Goal: Task Accomplishment & Management: Manage account settings

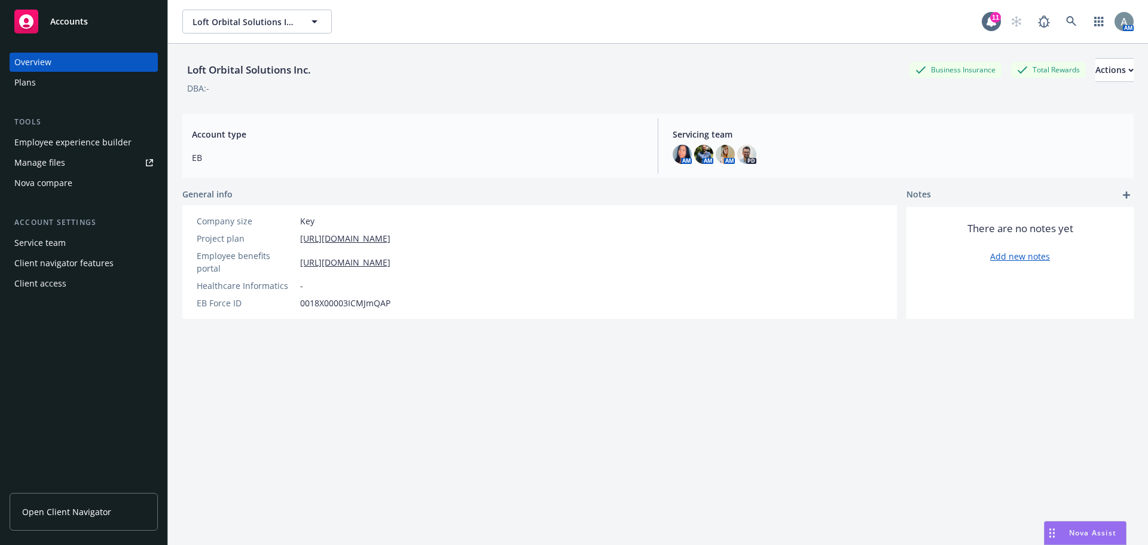
click at [90, 164] on link "Manage files" at bounding box center [84, 162] width 148 height 19
click at [59, 169] on div "Manage files" at bounding box center [39, 162] width 51 height 19
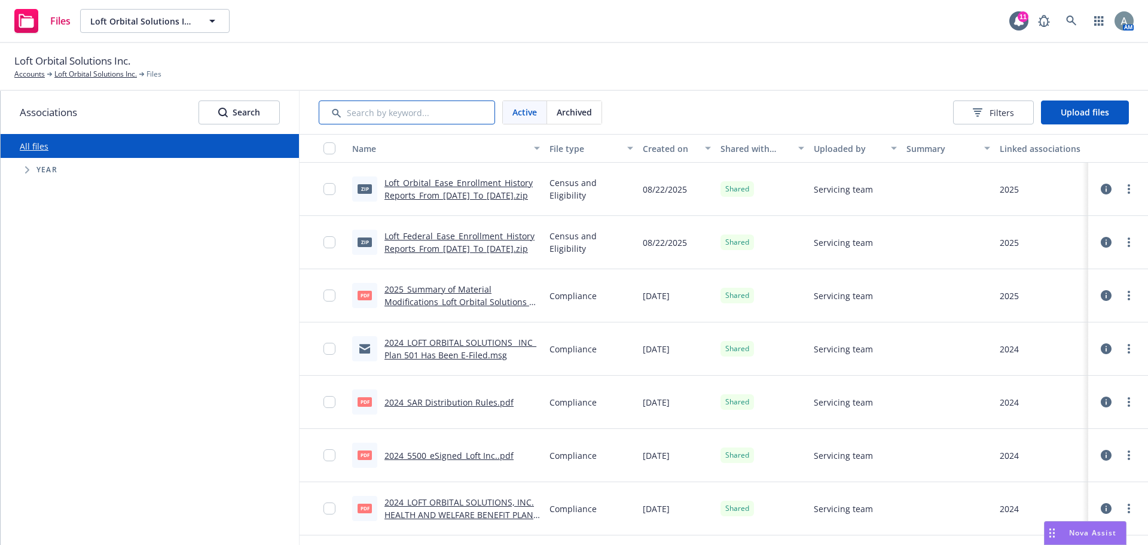
click at [454, 115] on input "Search by keyword..." at bounding box center [407, 112] width 176 height 24
click at [1081, 114] on span "Upload files" at bounding box center [1084, 111] width 48 height 11
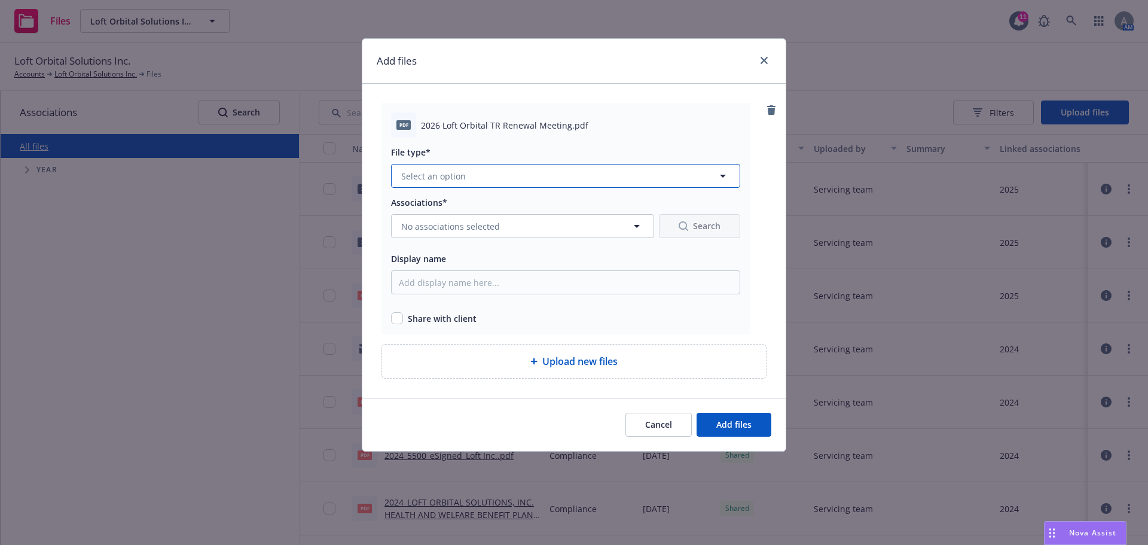
click at [570, 178] on button "Select an option" at bounding box center [565, 176] width 349 height 24
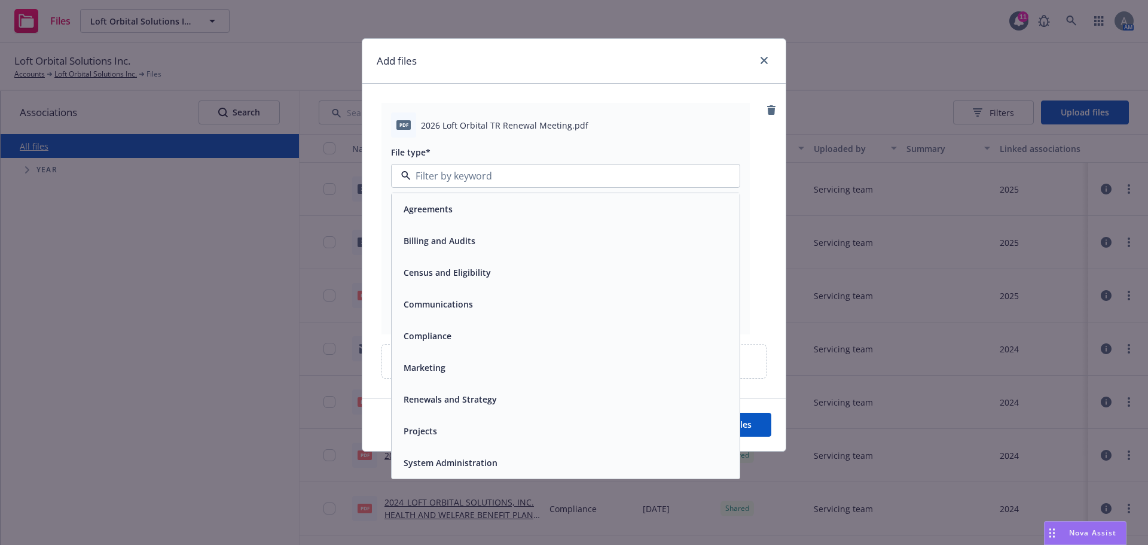
click at [485, 390] on div "Renewals and Strategy" at bounding box center [566, 399] width 348 height 32
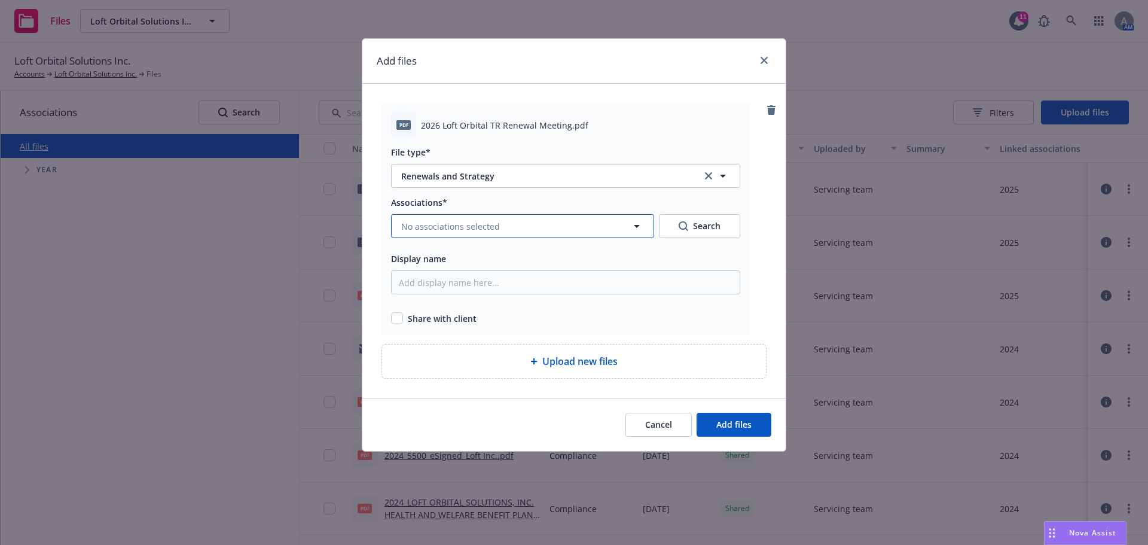
click at [458, 228] on span "No associations selected" at bounding box center [450, 226] width 99 height 13
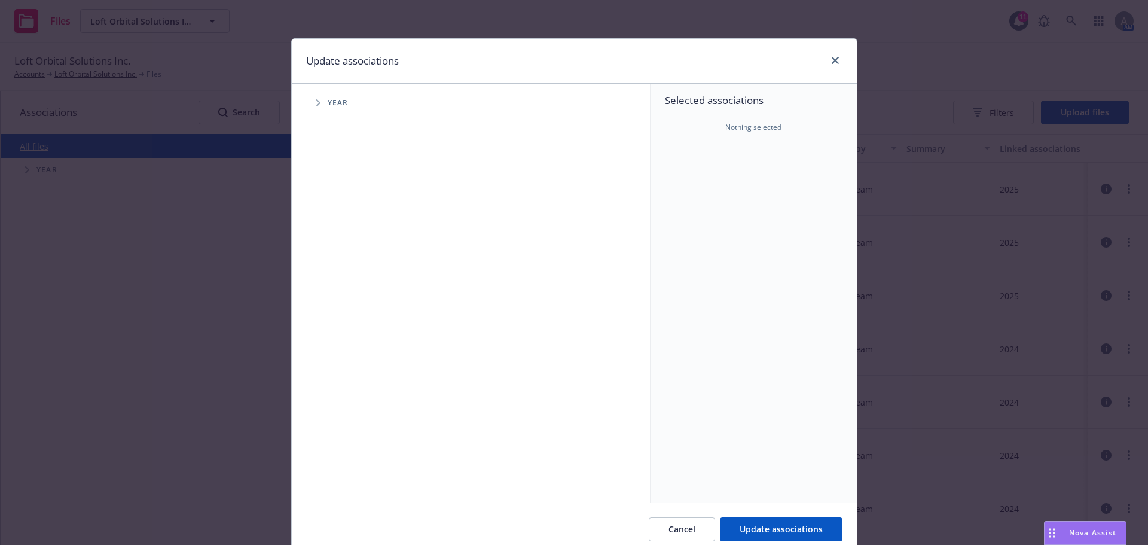
click at [316, 103] on icon "Tree Example" at bounding box center [318, 102] width 5 height 7
click at [343, 295] on input "Tree Example" at bounding box center [349, 294] width 12 height 12
checkbox input "true"
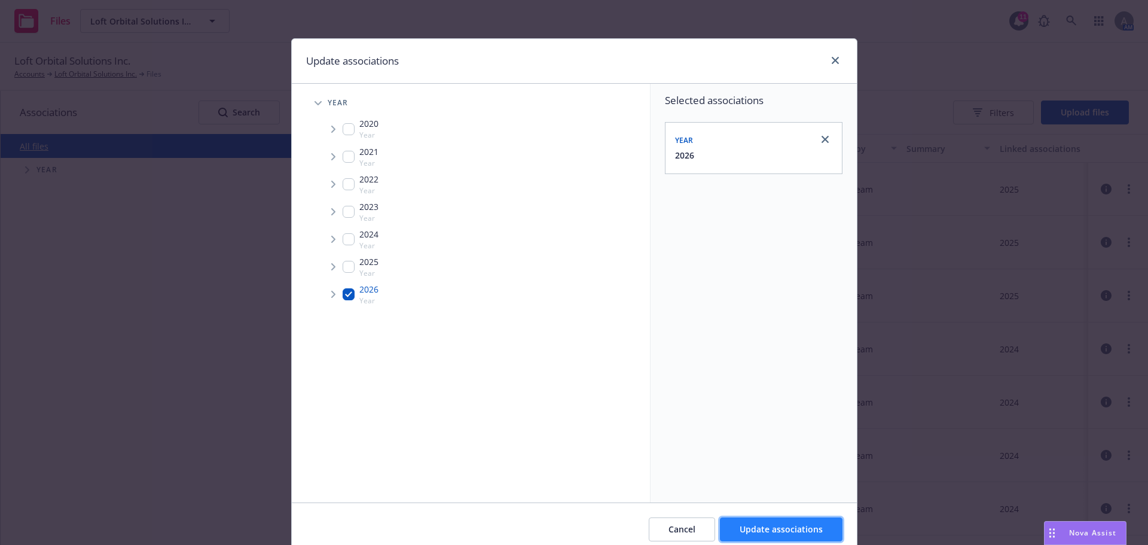
click at [814, 519] on button "Update associations" at bounding box center [781, 529] width 123 height 24
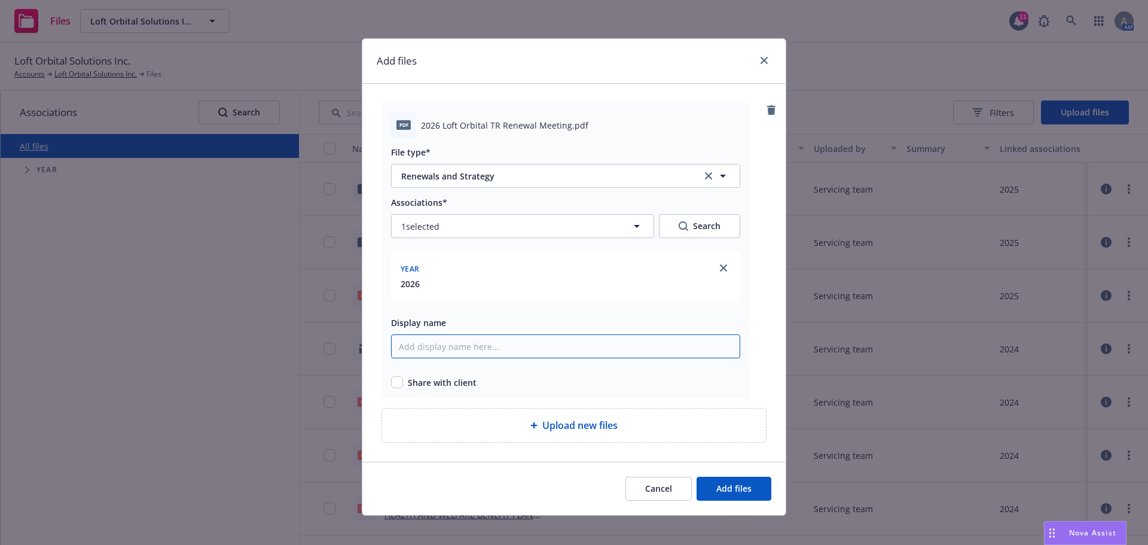
click at [441, 344] on input "Display name" at bounding box center [565, 346] width 349 height 24
drag, startPoint x: 528, startPoint y: 347, endPoint x: 562, endPoint y: 349, distance: 33.5
click at [561, 345] on input "2026 Loft Orbital Renewal Meeting 8.26" at bounding box center [565, 346] width 349 height 24
type input "2026 Loft Orbital Renewal Meeting"
click at [399, 379] on div "Share with client" at bounding box center [565, 382] width 349 height 13
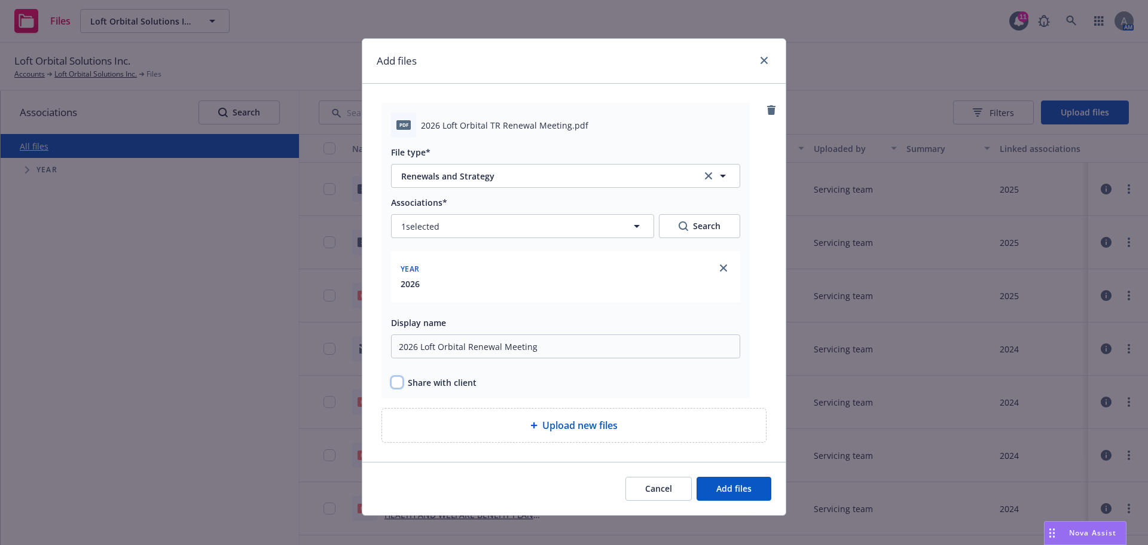
click at [393, 378] on input "checkbox" at bounding box center [397, 382] width 12 height 12
checkbox input "true"
click at [733, 482] on span "Add files" at bounding box center [733, 487] width 35 height 11
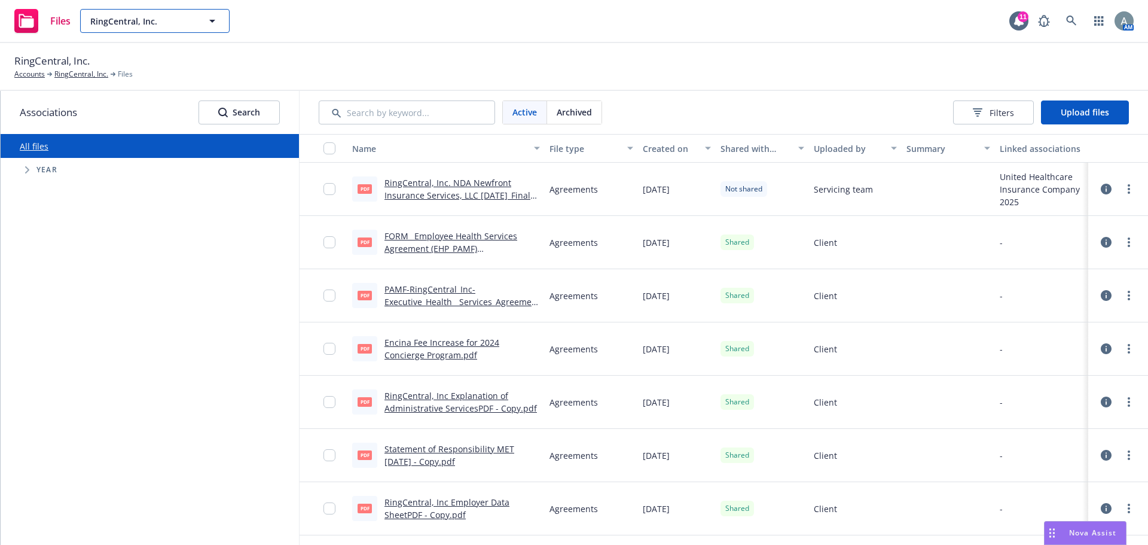
click at [223, 21] on button "RingCentral, Inc." at bounding box center [154, 21] width 149 height 24
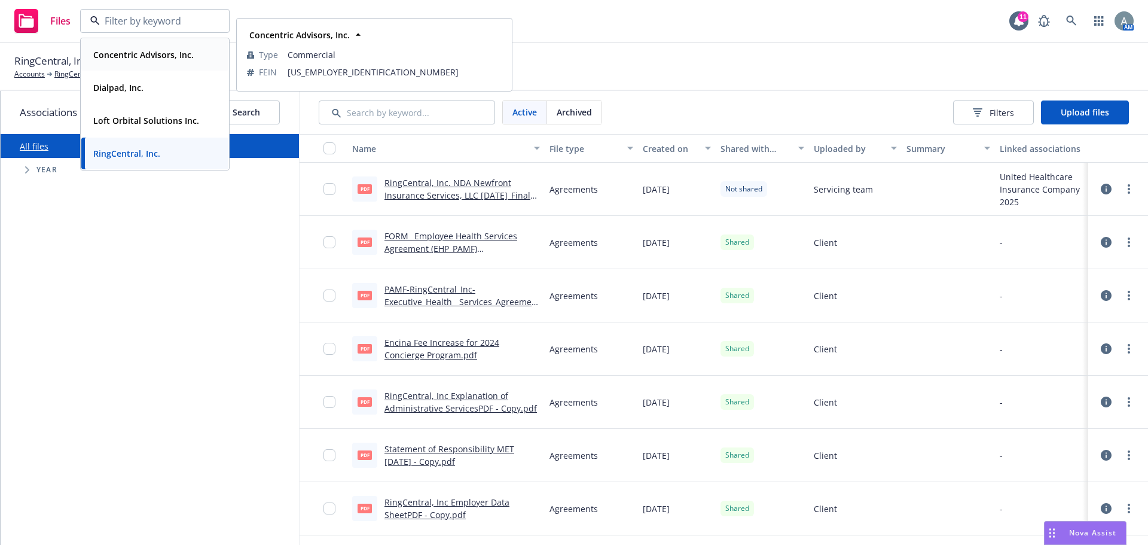
click at [164, 57] on strong "Concentric Advisors, Inc." at bounding box center [143, 54] width 100 height 11
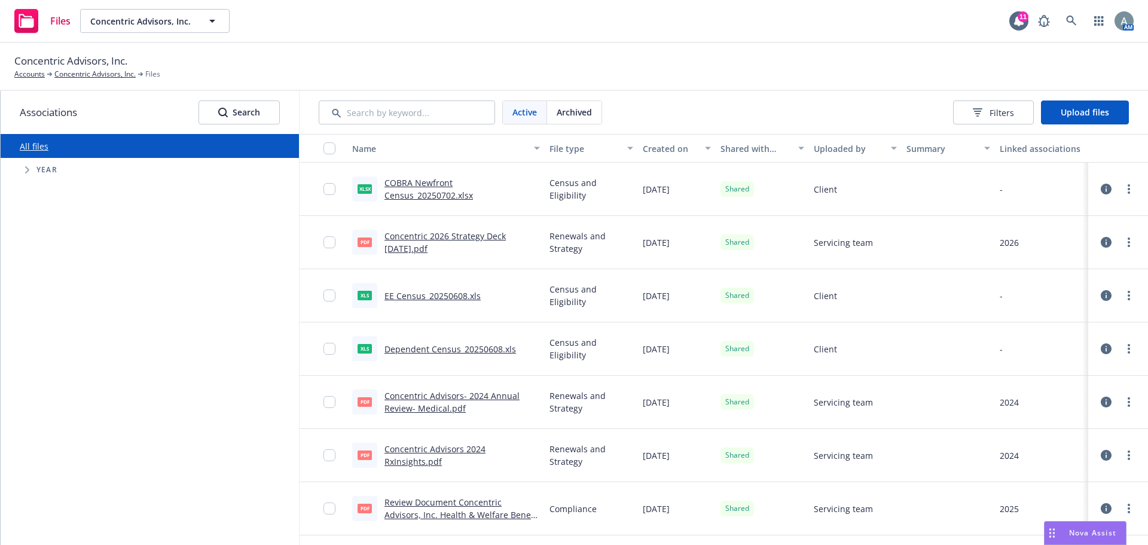
click at [563, 114] on span "Archived" at bounding box center [574, 112] width 35 height 13
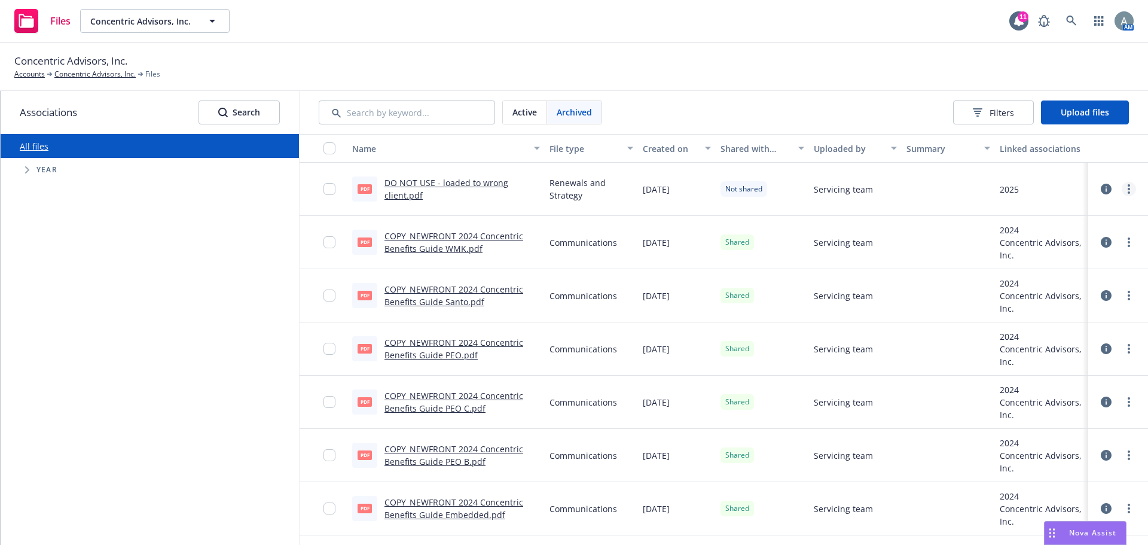
click at [1121, 189] on link "more" at bounding box center [1128, 189] width 14 height 14
click at [1035, 280] on link "Edit" at bounding box center [1066, 285] width 119 height 24
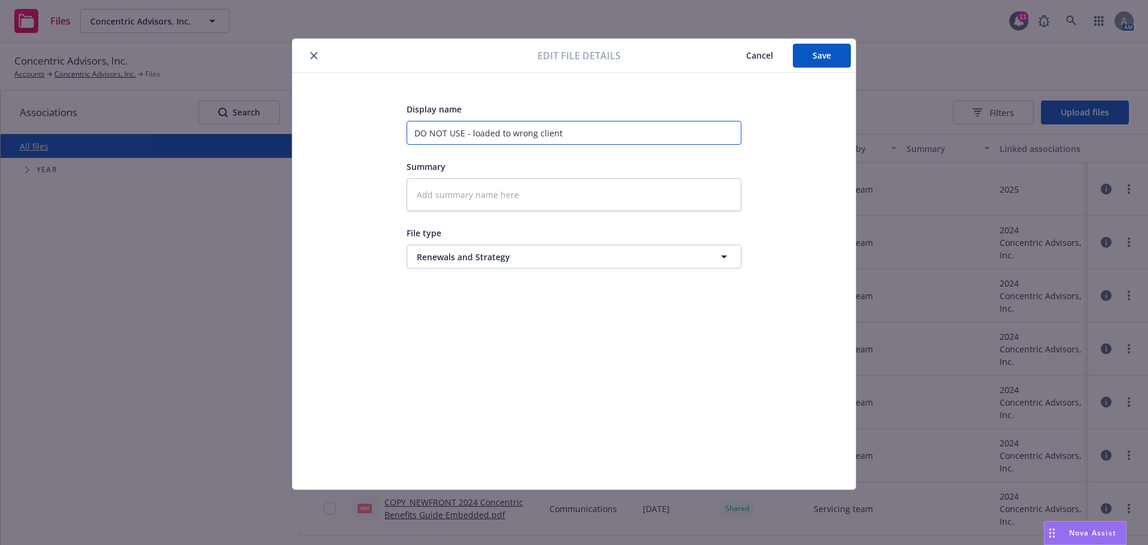
click at [616, 139] on input "DO NOT USE - loaded to wrong client" at bounding box center [573, 133] width 335 height 24
click at [555, 258] on span "Renewals and Strategy" at bounding box center [552, 256] width 270 height 13
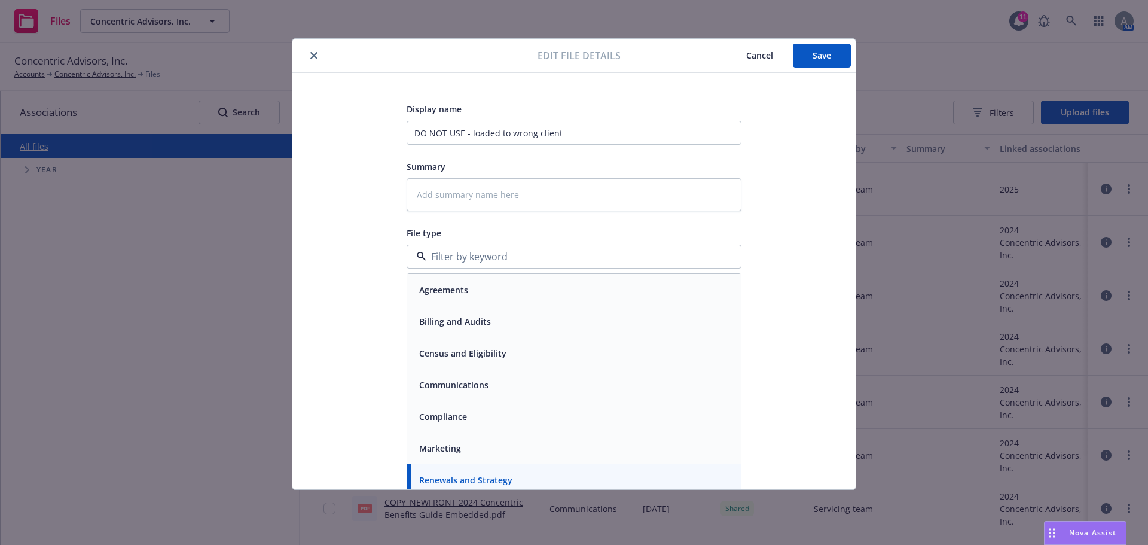
click at [554, 256] on input at bounding box center [571, 256] width 291 height 14
click at [538, 189] on textarea at bounding box center [573, 194] width 335 height 33
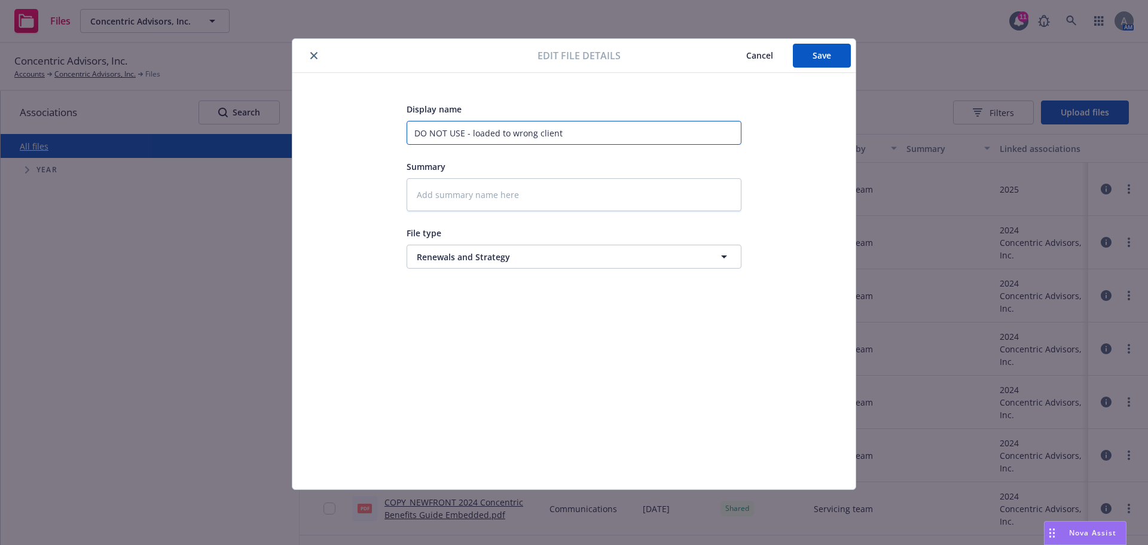
click at [554, 137] on input "DO NOT USE - loaded to wrong client" at bounding box center [573, 133] width 335 height 24
click at [774, 137] on div "Display name DO NOT USE - loaded to wrong client Summary File type Renewals and…" at bounding box center [573, 281] width 515 height 359
click at [813, 55] on span "Save" at bounding box center [821, 55] width 19 height 11
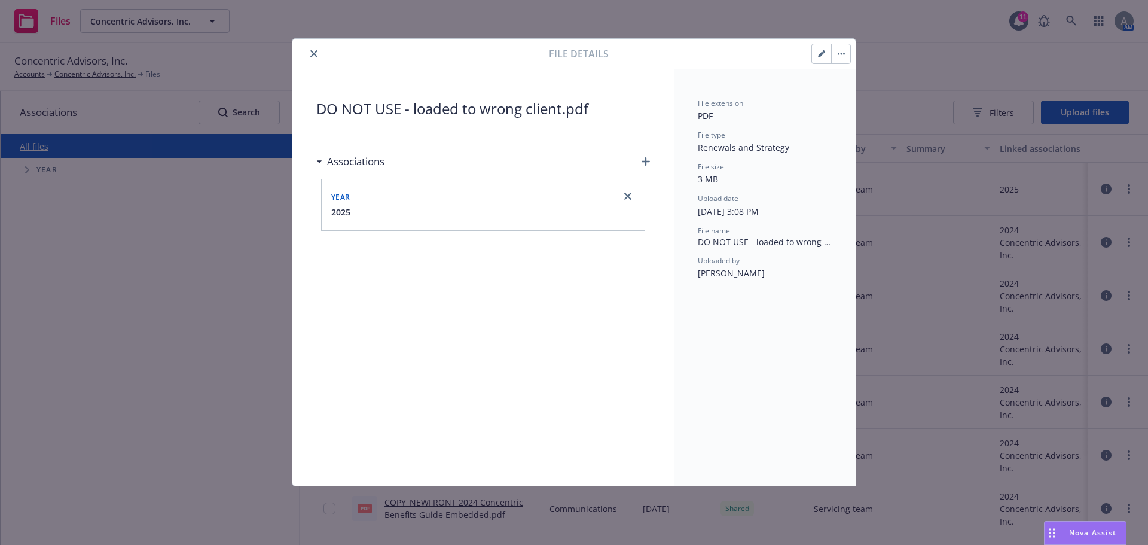
click at [317, 160] on icon at bounding box center [319, 161] width 6 height 3
click at [317, 160] on div "Associations" at bounding box center [350, 162] width 68 height 16
click at [814, 52] on button "button" at bounding box center [821, 53] width 19 height 19
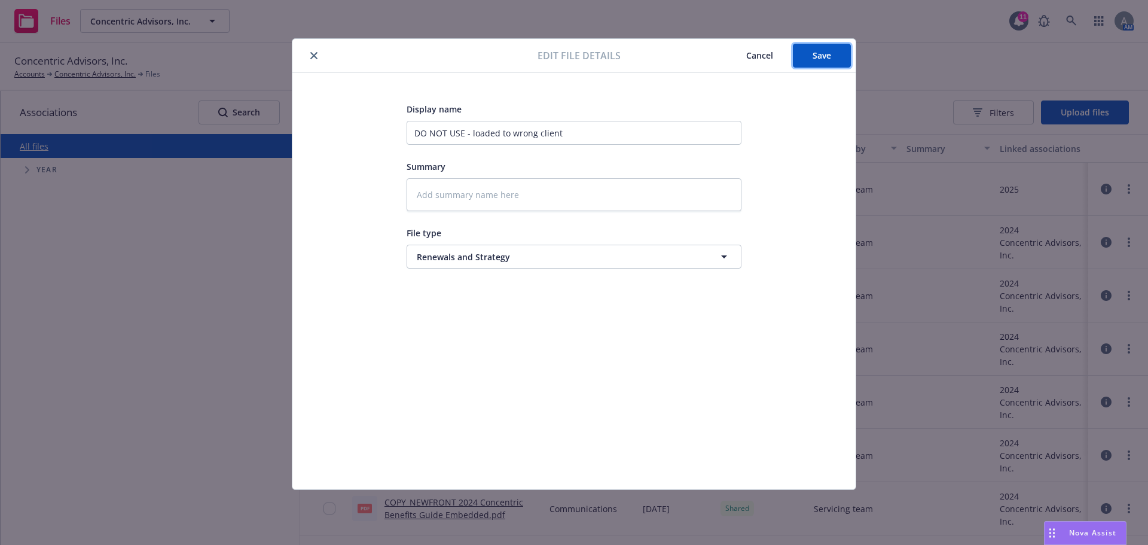
click at [814, 52] on span "Save" at bounding box center [821, 55] width 19 height 11
type textarea "x"
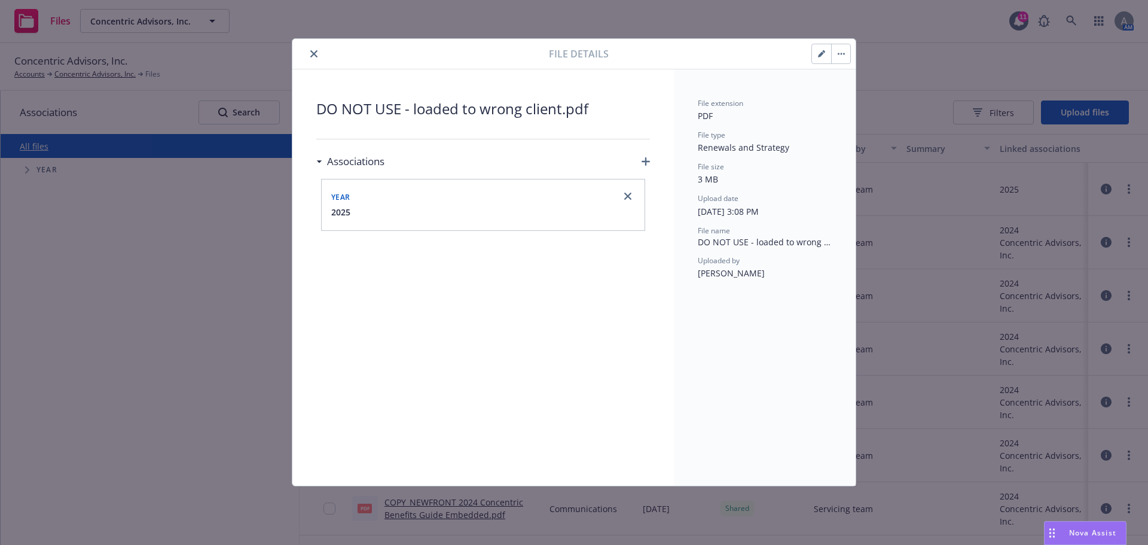
click at [318, 54] on button "close" at bounding box center [314, 54] width 14 height 14
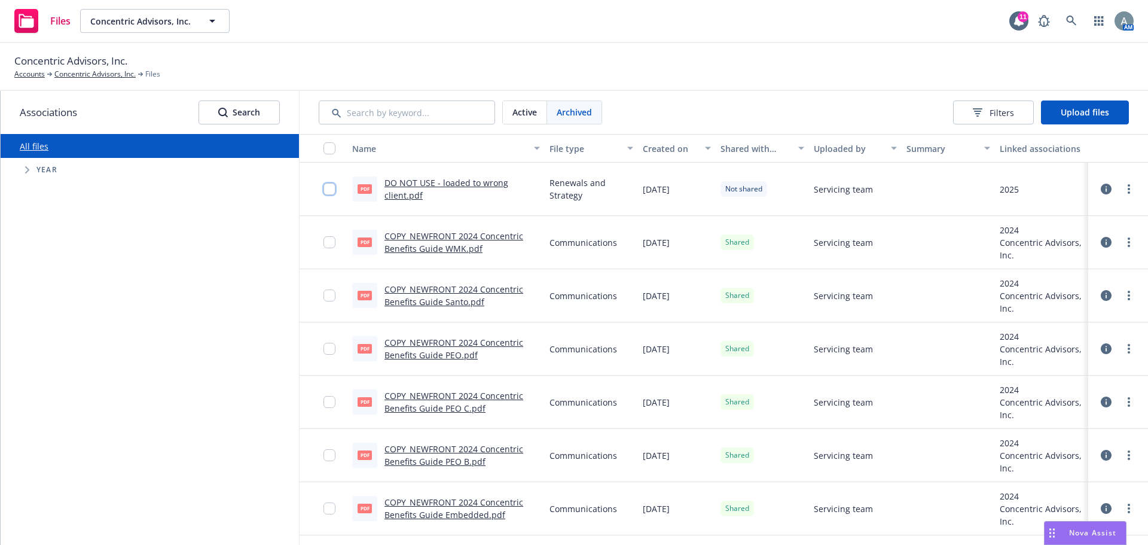
click at [332, 187] on input "checkbox" at bounding box center [329, 189] width 12 height 12
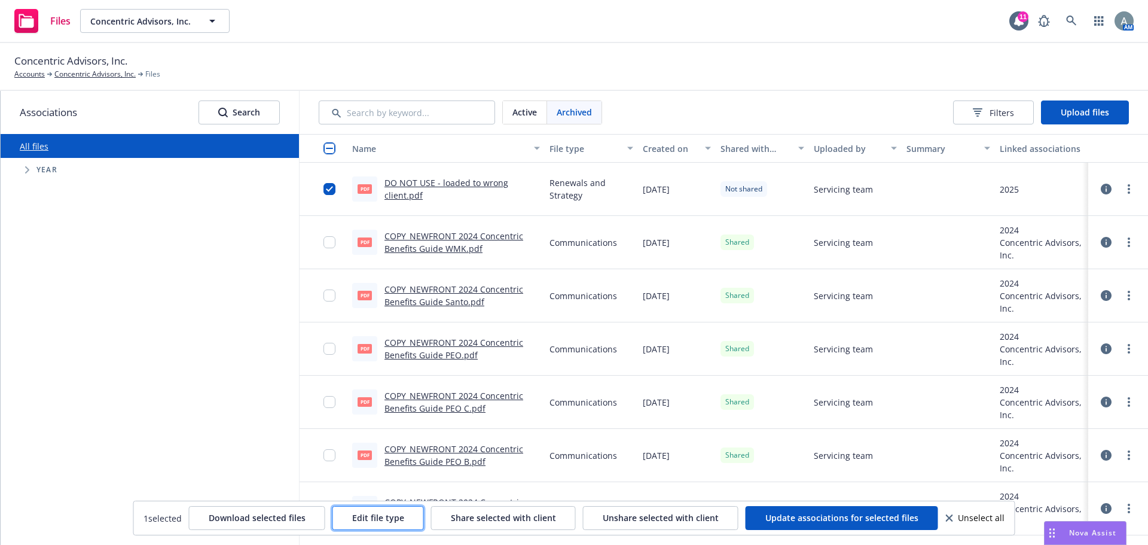
click at [374, 518] on span "Edit file type" at bounding box center [378, 517] width 52 height 11
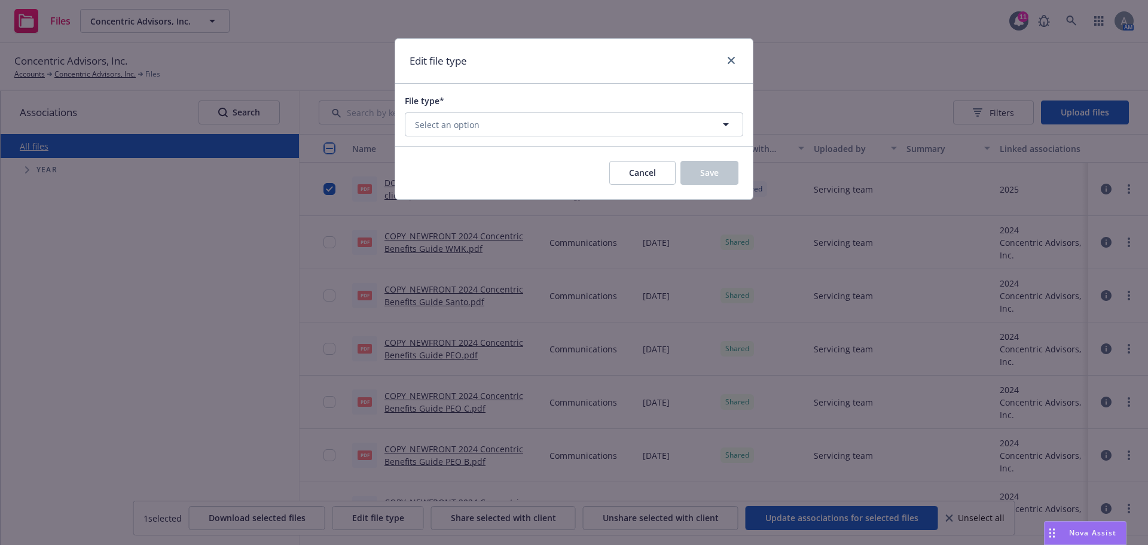
click at [665, 140] on div "File type* Select an option" at bounding box center [573, 115] width 357 height 62
click at [661, 132] on button "Select an option" at bounding box center [574, 124] width 338 height 24
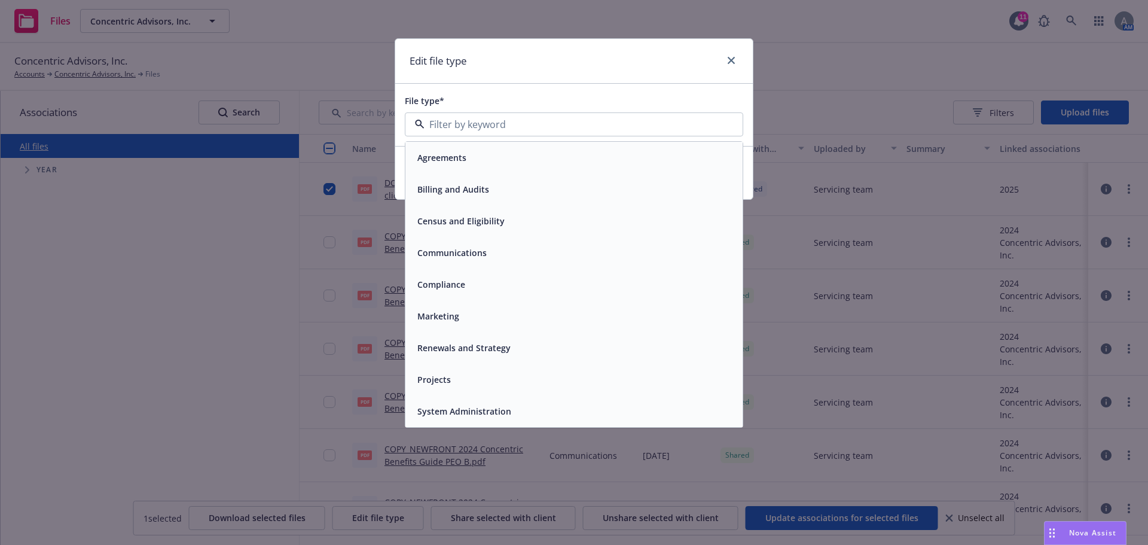
click at [723, 59] on div at bounding box center [728, 61] width 19 height 16
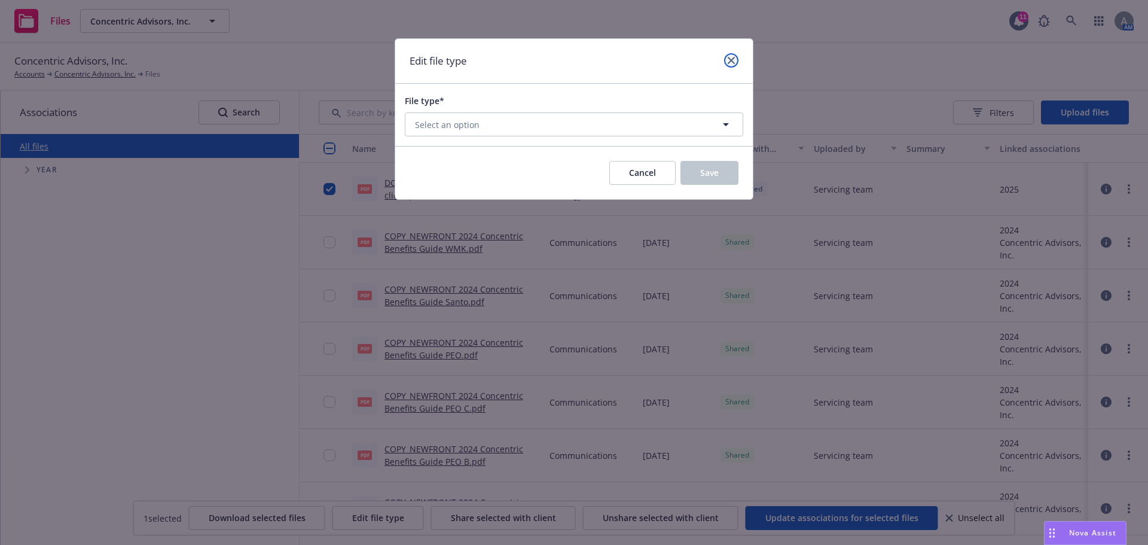
click at [734, 65] on link "close" at bounding box center [731, 60] width 14 height 14
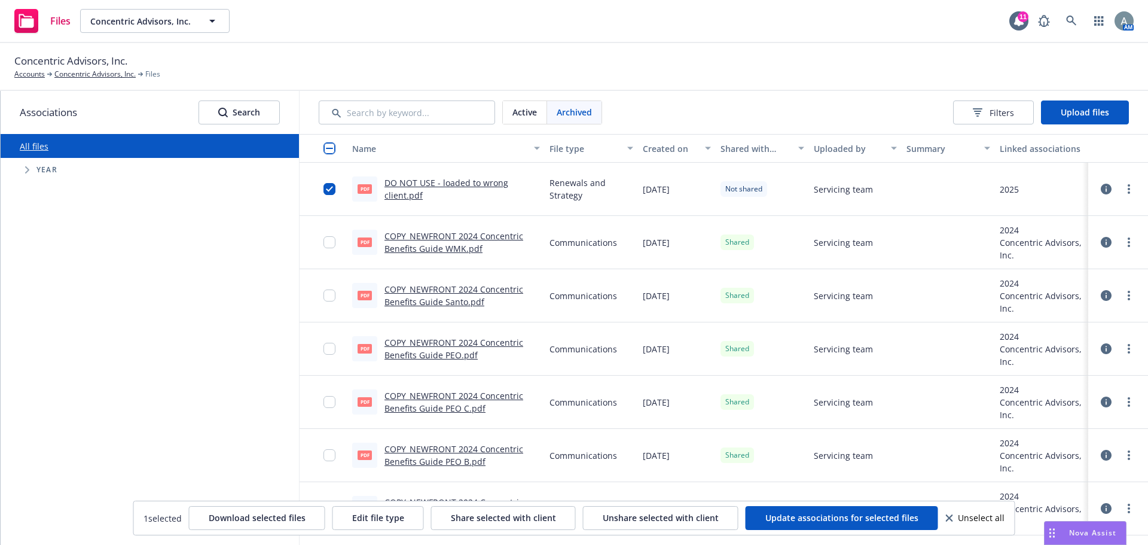
click at [522, 116] on span "Active" at bounding box center [524, 112] width 25 height 13
